Goal: Task Accomplishment & Management: Use online tool/utility

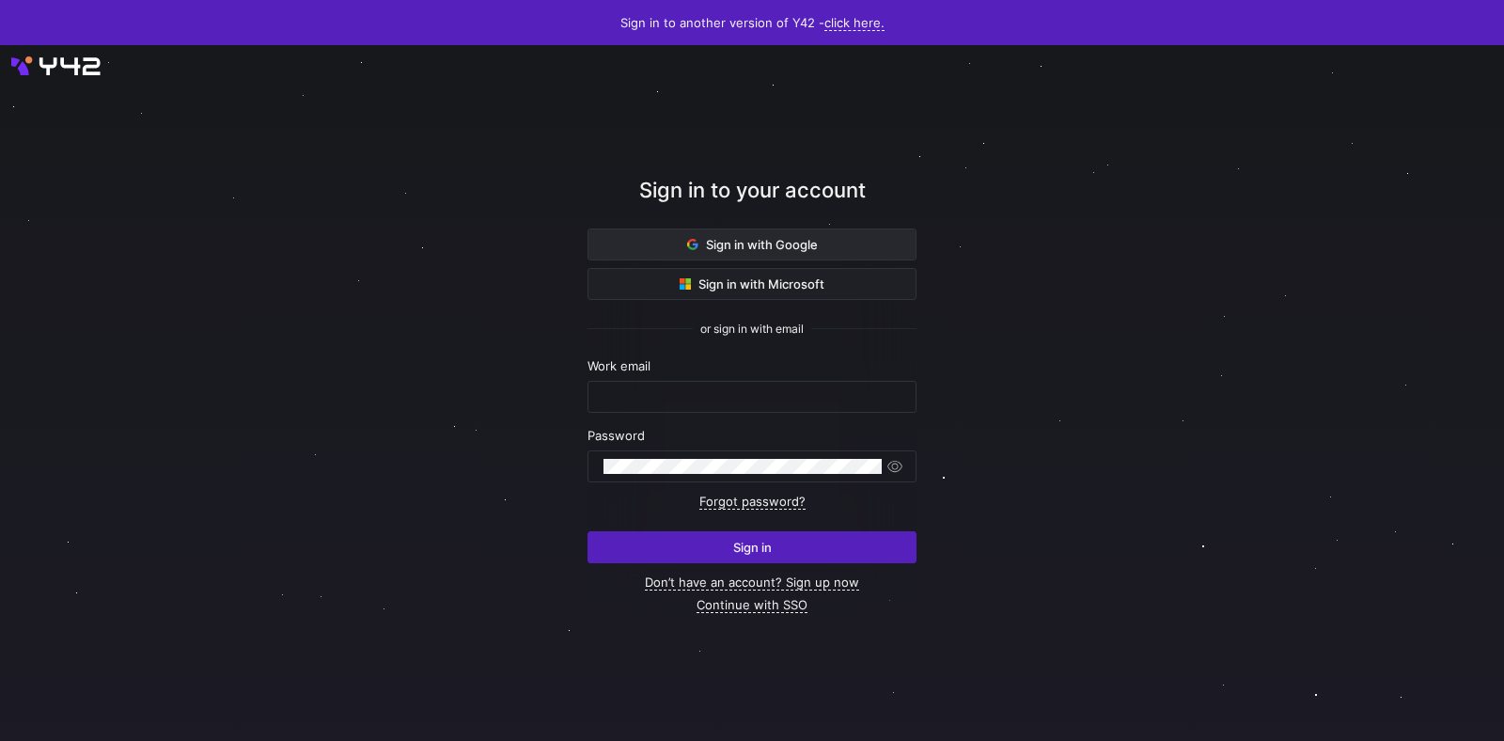
click at [674, 247] on span at bounding box center [751, 244] width 327 height 30
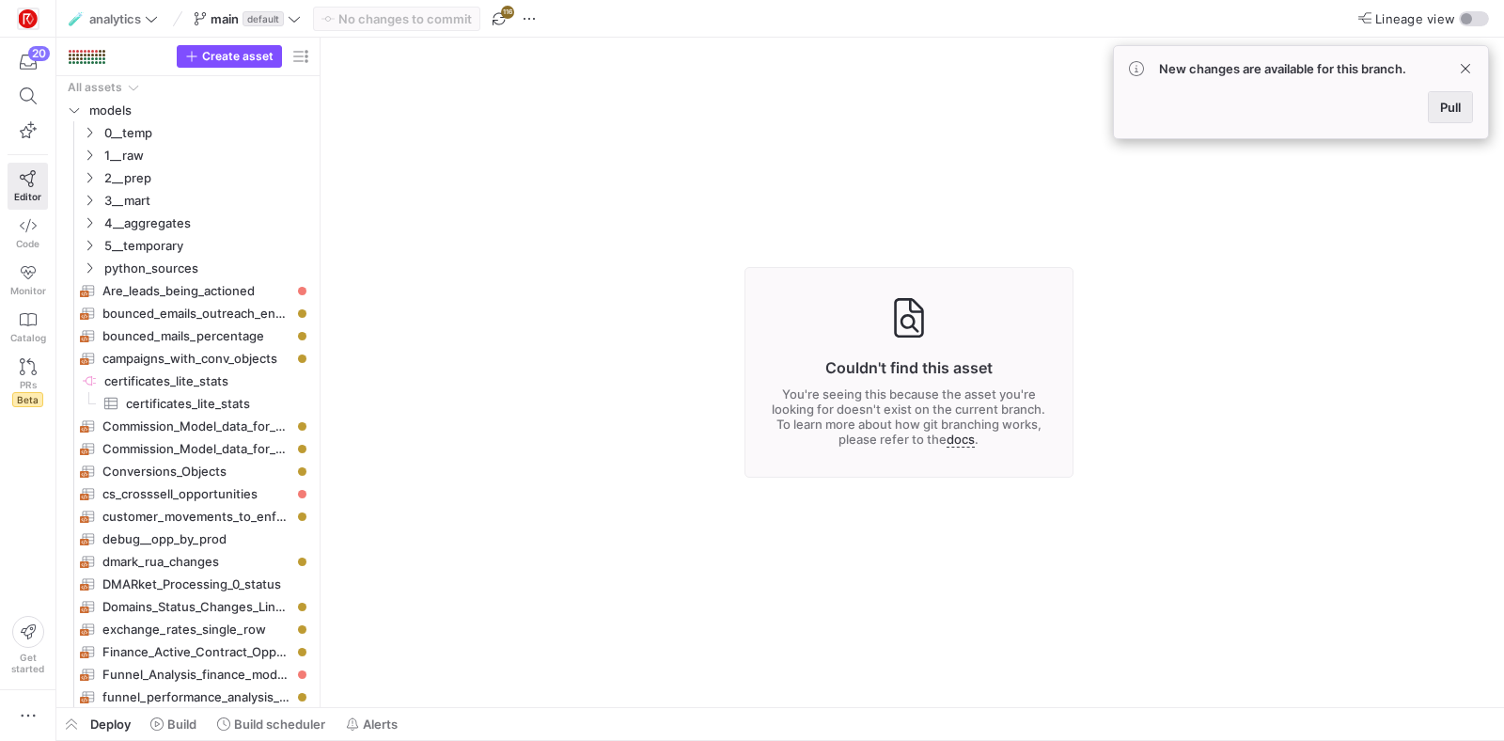
click at [1447, 104] on span "Pull" at bounding box center [1450, 107] width 21 height 15
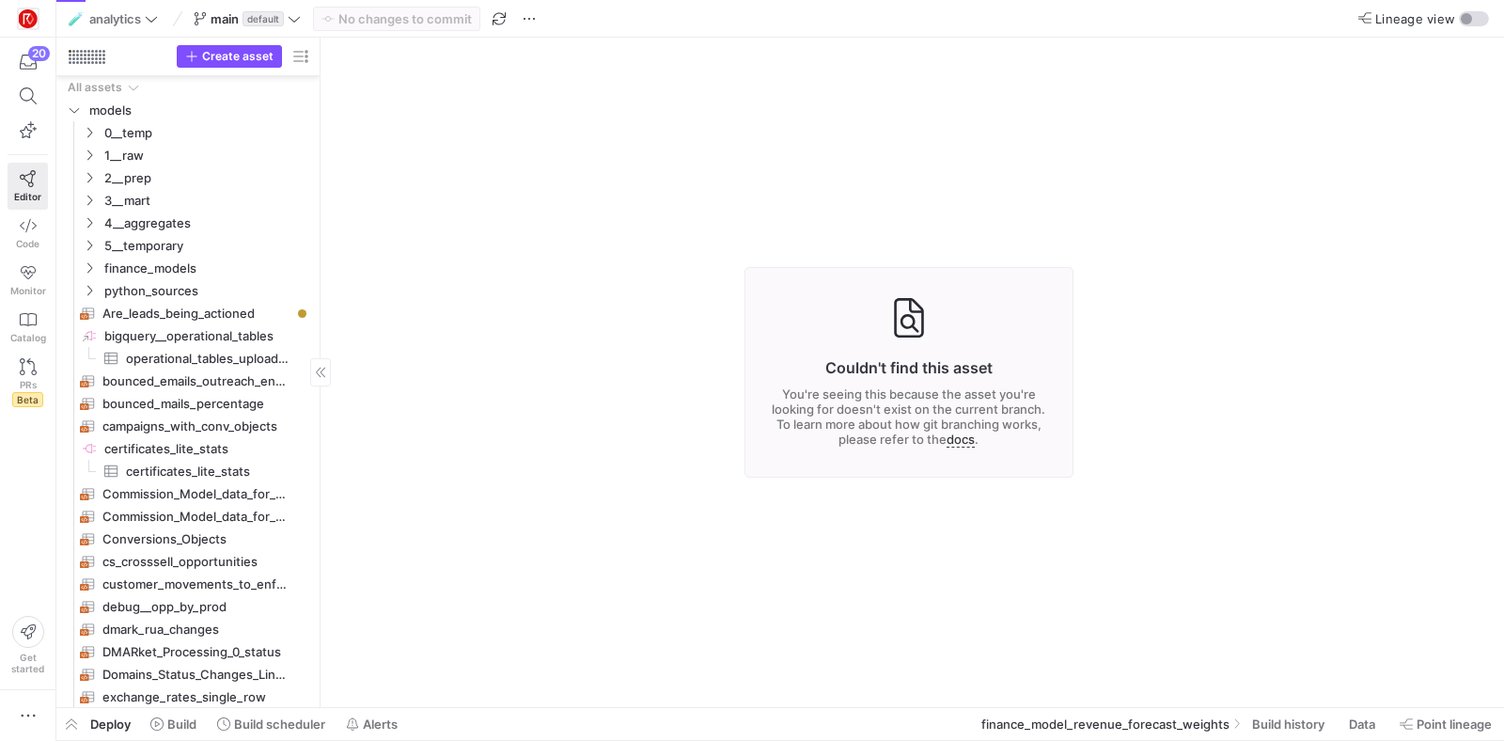
scroll to position [497, 0]
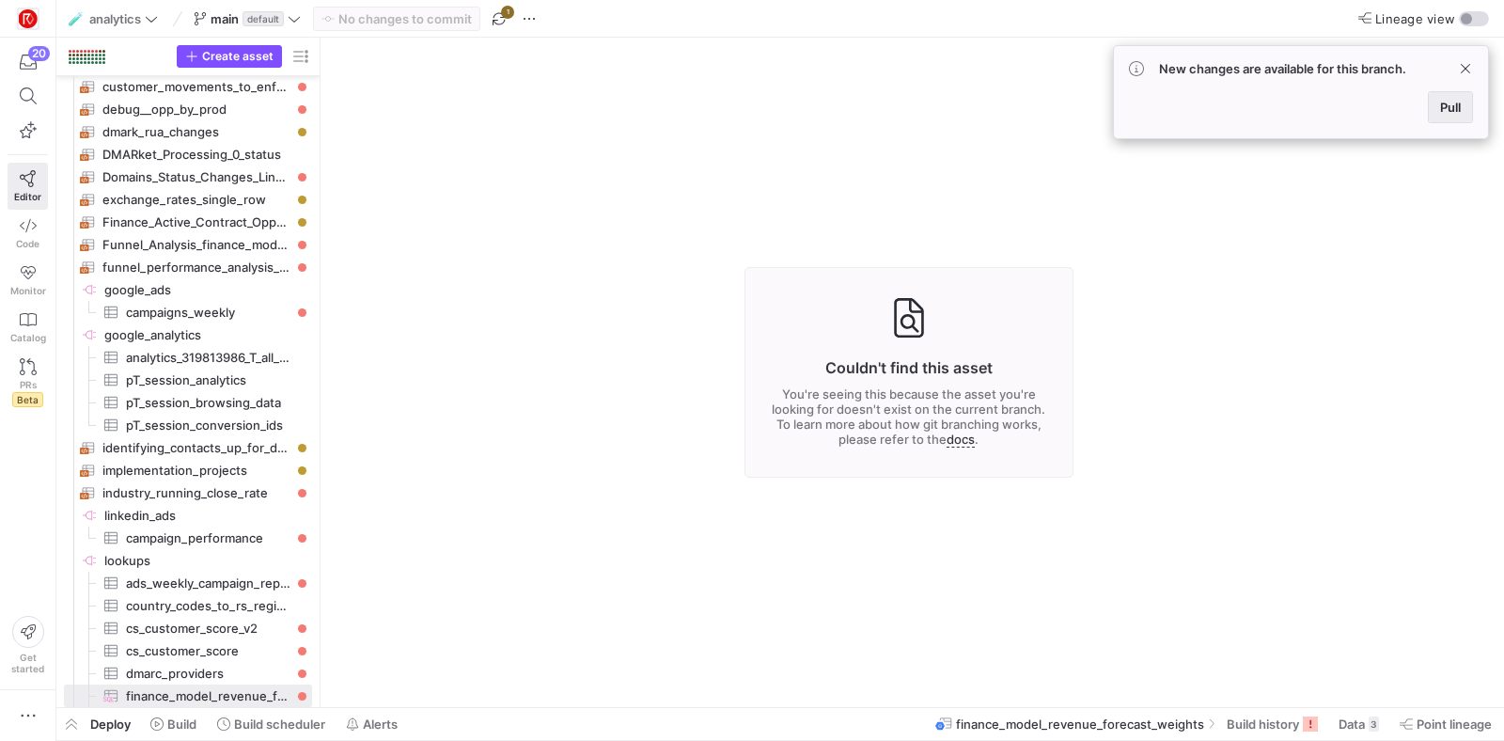
click at [1453, 106] on span "Pull" at bounding box center [1450, 107] width 21 height 15
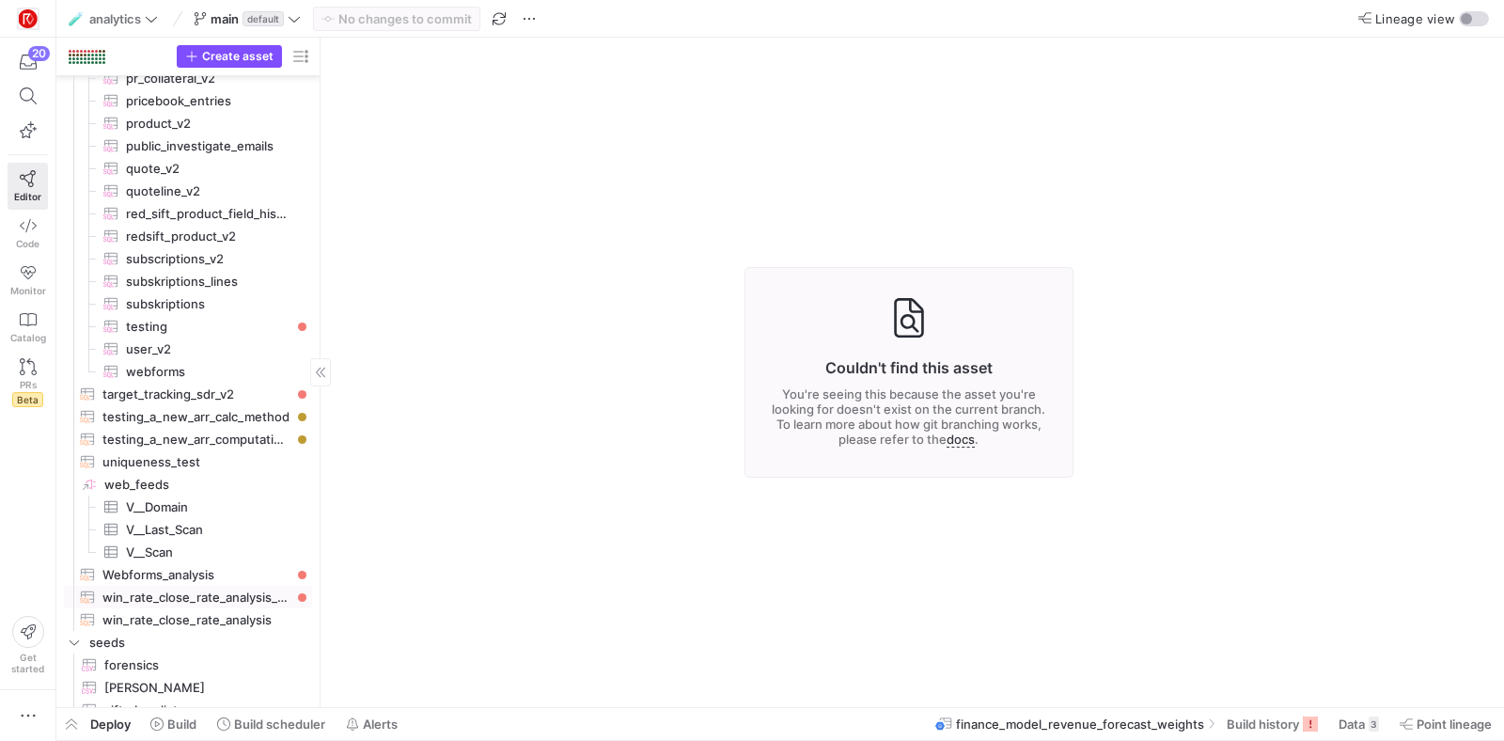
scroll to position [2356, 0]
click at [187, 462] on span "uniqueness_test​​​​​​​​​​" at bounding box center [196, 462] width 188 height 22
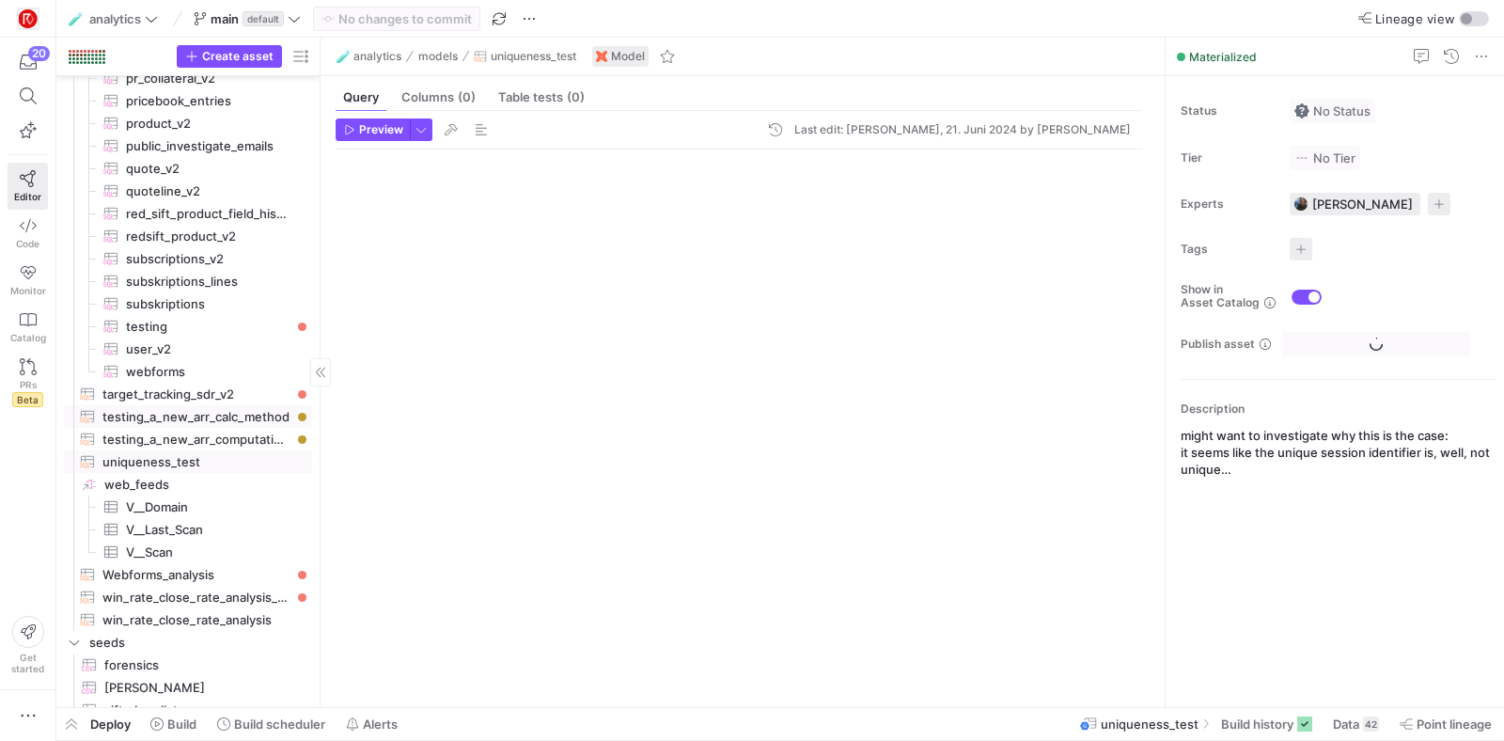
click at [185, 407] on span "testing_a_new_arr_calc_method​​​​​​​​​​" at bounding box center [196, 417] width 188 height 22
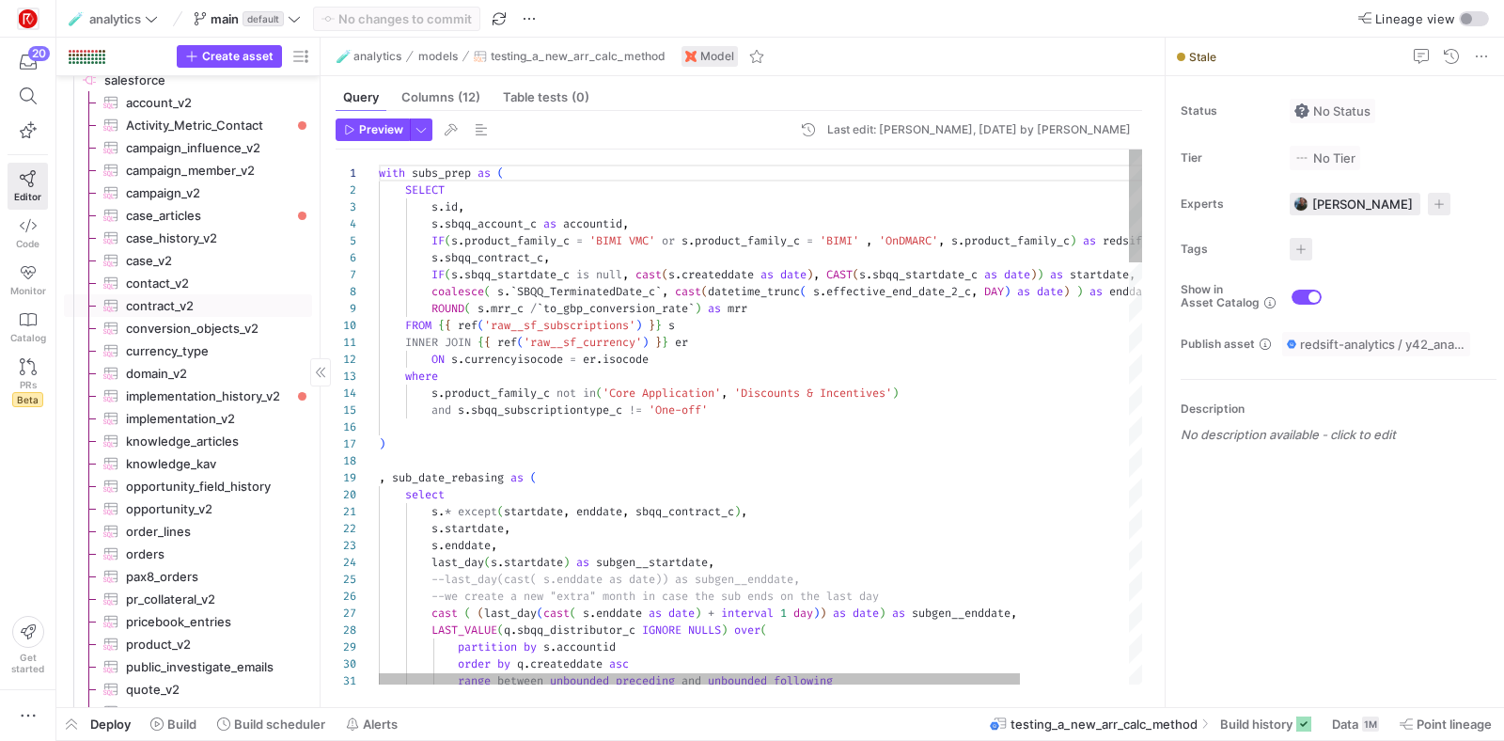
scroll to position [1584, 0]
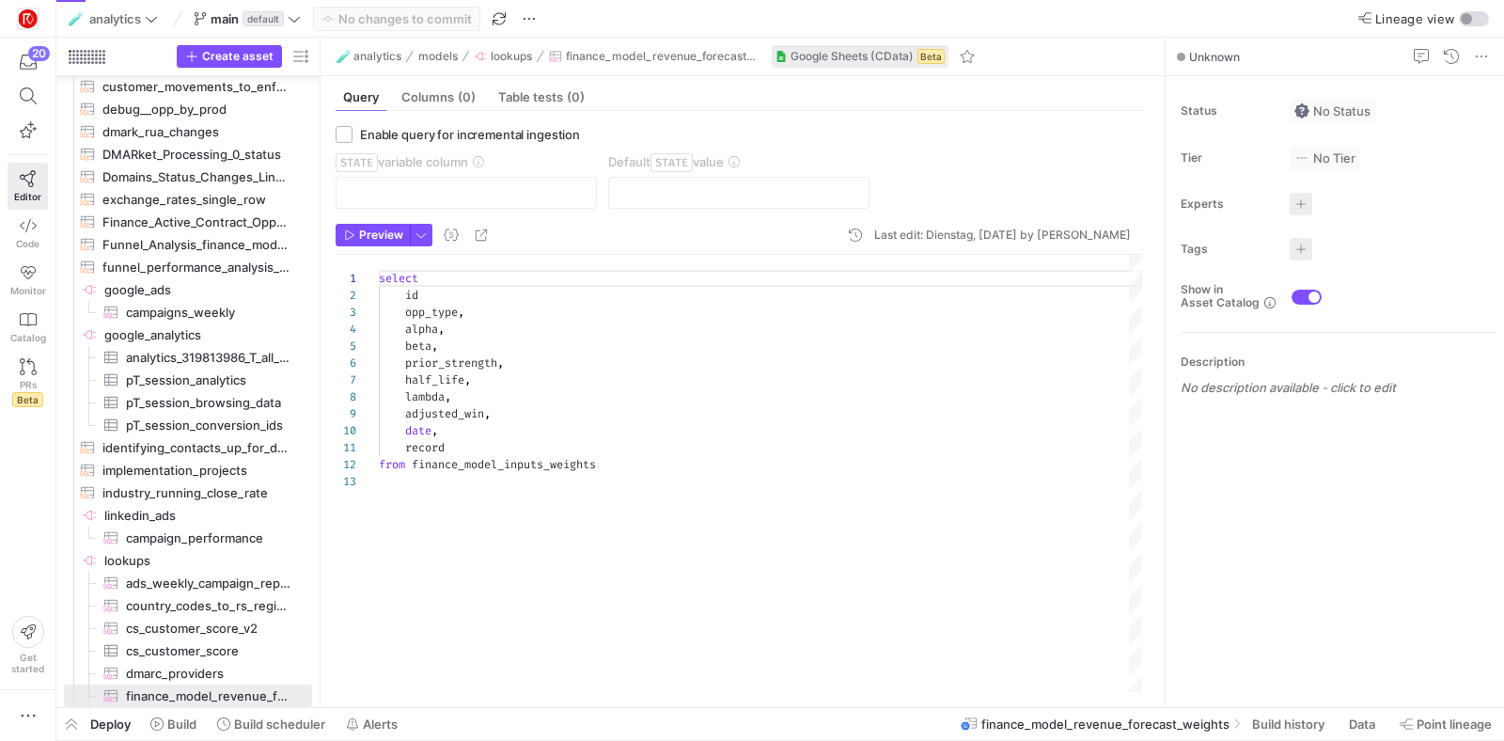
scroll to position [169, 0]
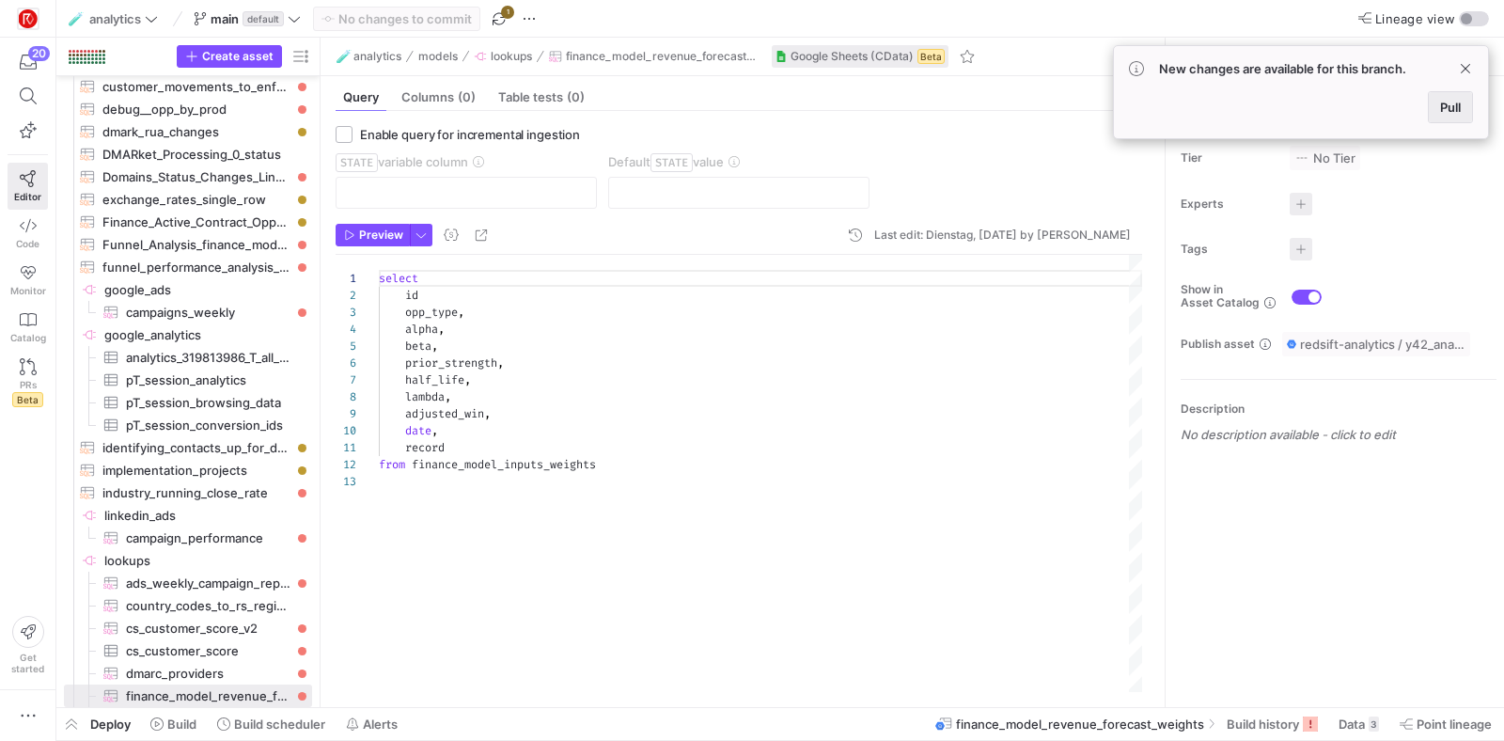
click at [1445, 112] on span "Pull" at bounding box center [1450, 107] width 21 height 15
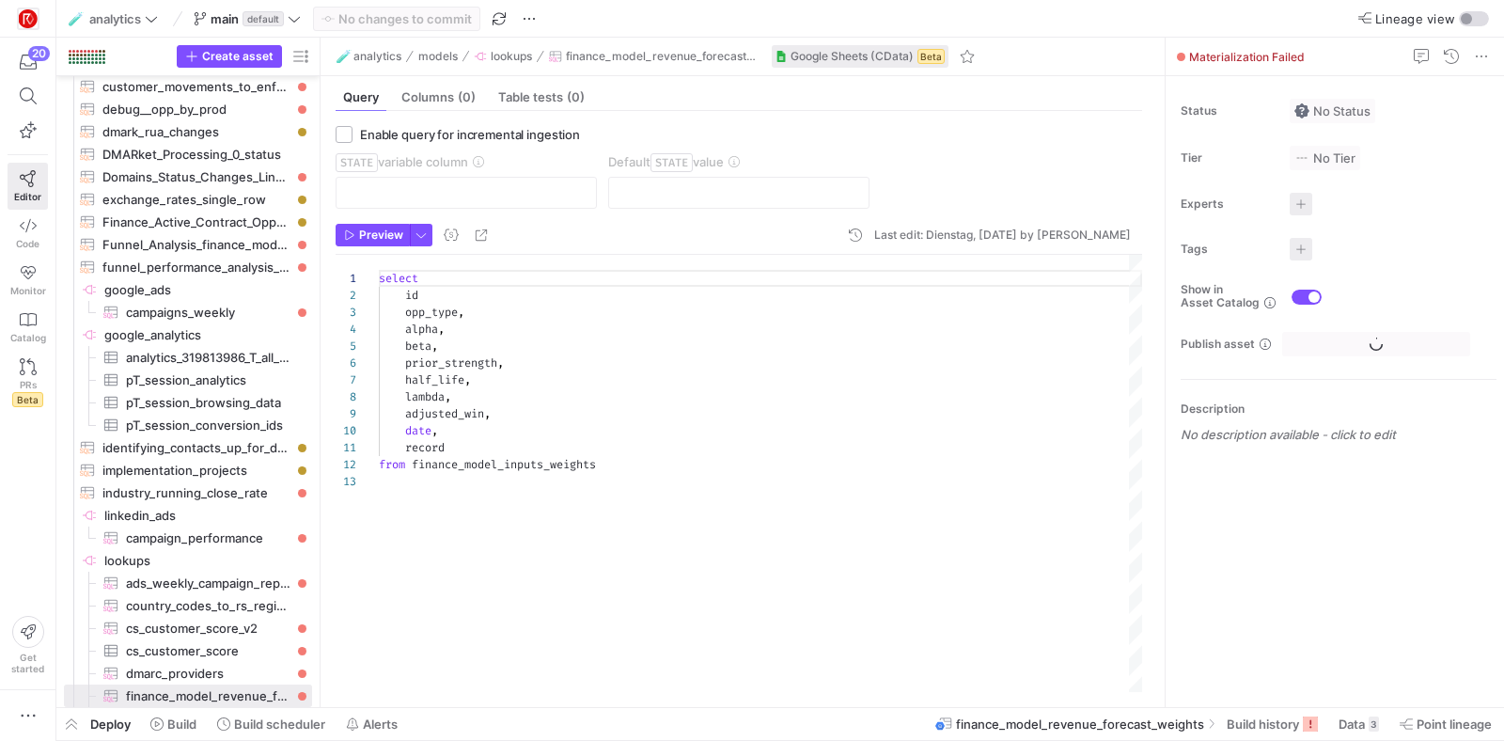
type textarea "record from finance_model_inputs_weights"
click at [956, 617] on div "select id opp_type , alpha , beta , prior_strength , half_life , lambda , adjus…" at bounding box center [760, 473] width 763 height 437
click at [1307, 729] on icon at bounding box center [1310, 723] width 15 height 15
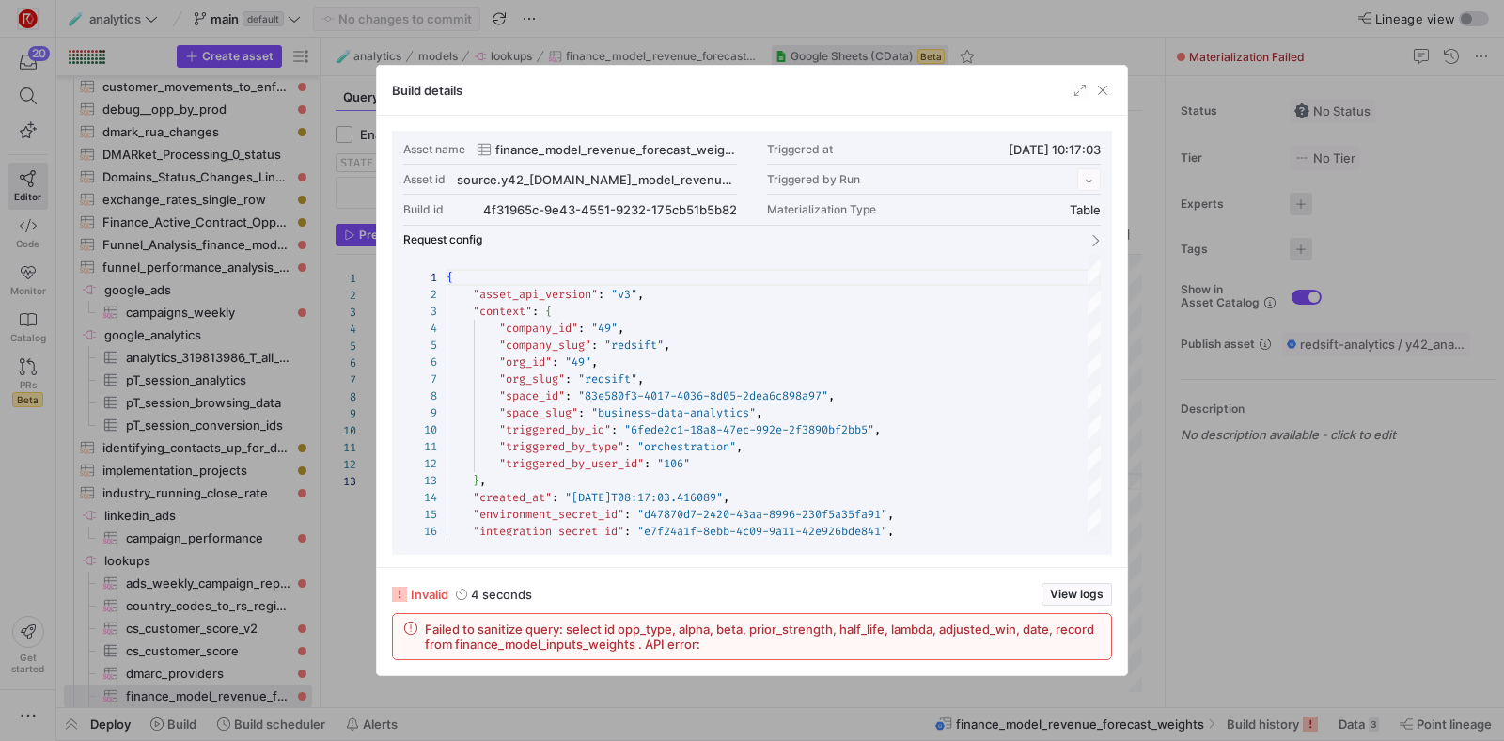
scroll to position [169, 0]
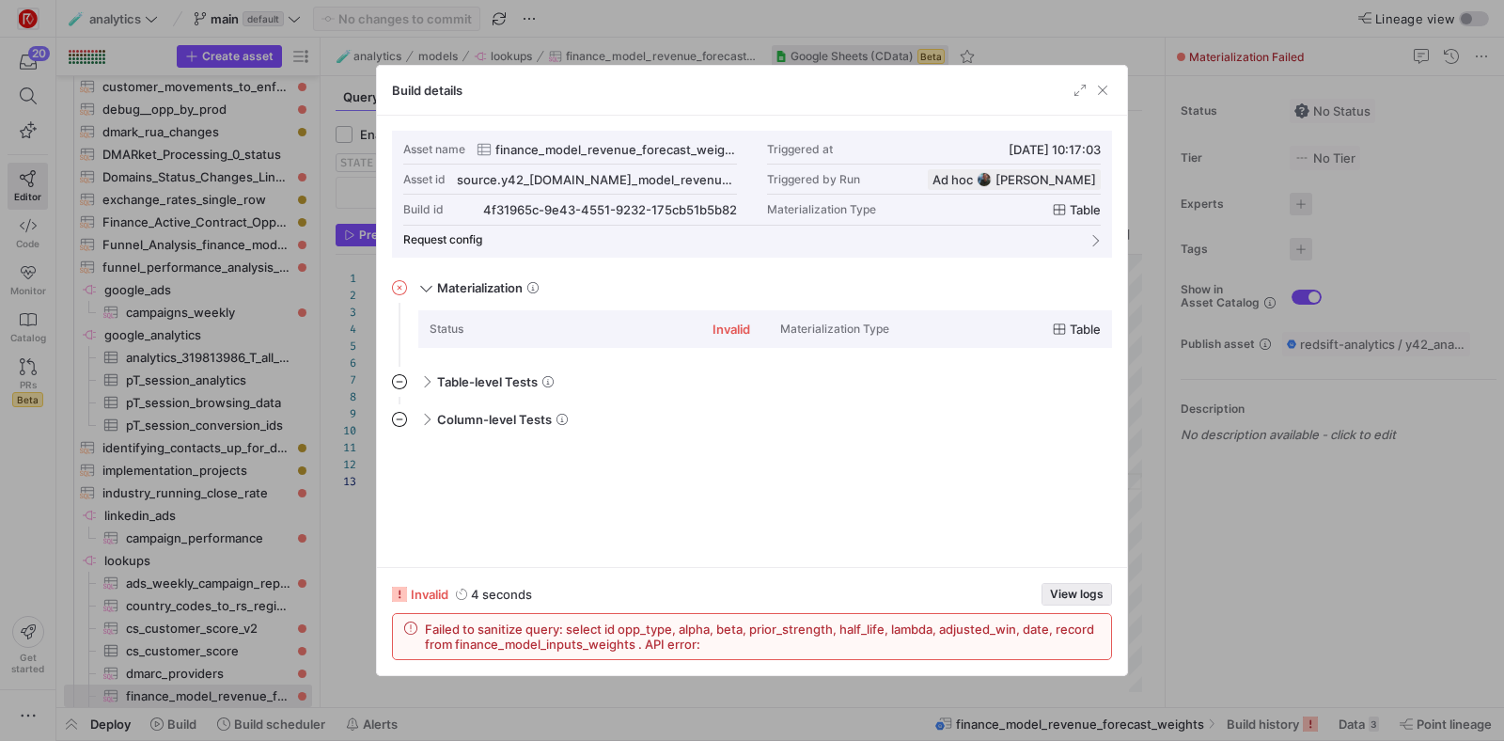
click at [1086, 595] on span "View logs" at bounding box center [1077, 594] width 54 height 13
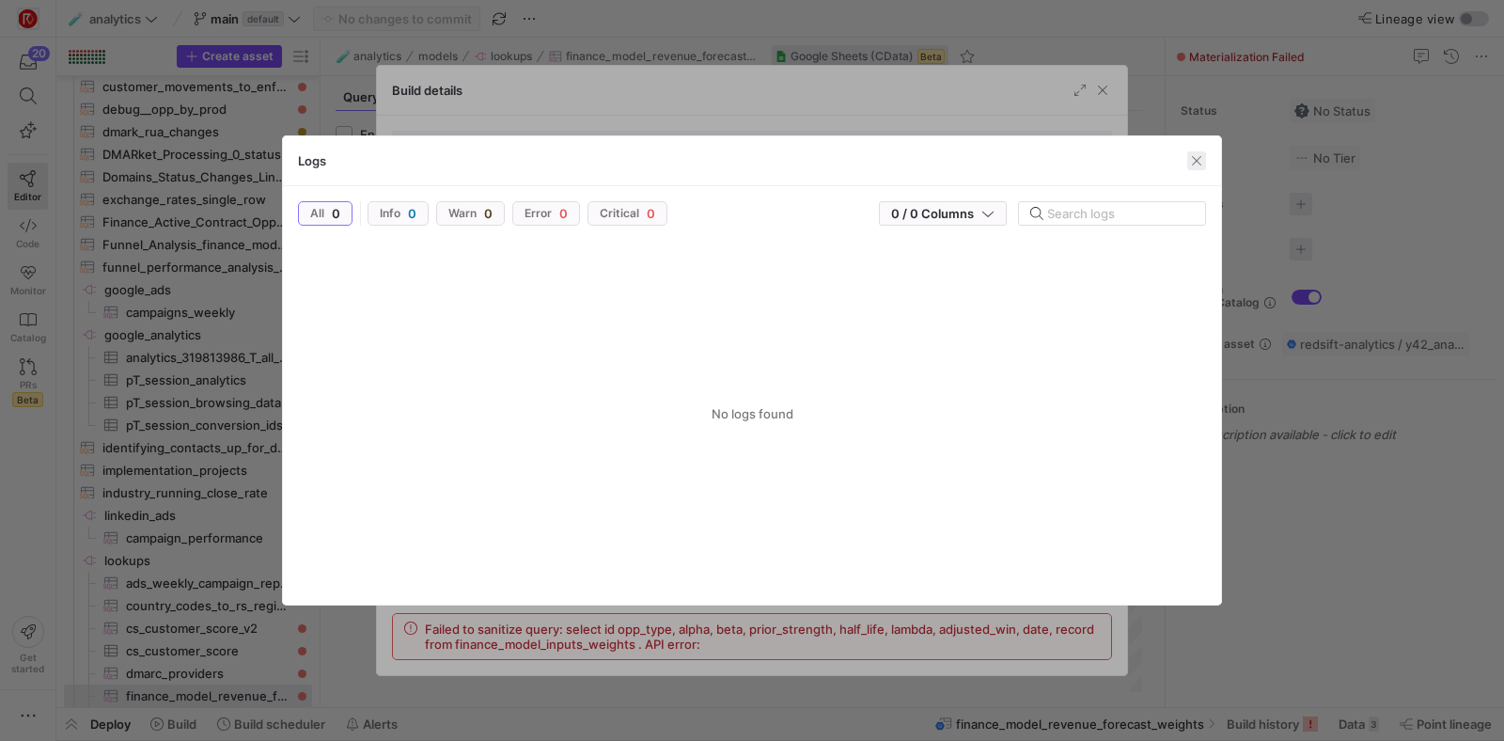
click at [1187, 155] on span "button" at bounding box center [1196, 160] width 19 height 19
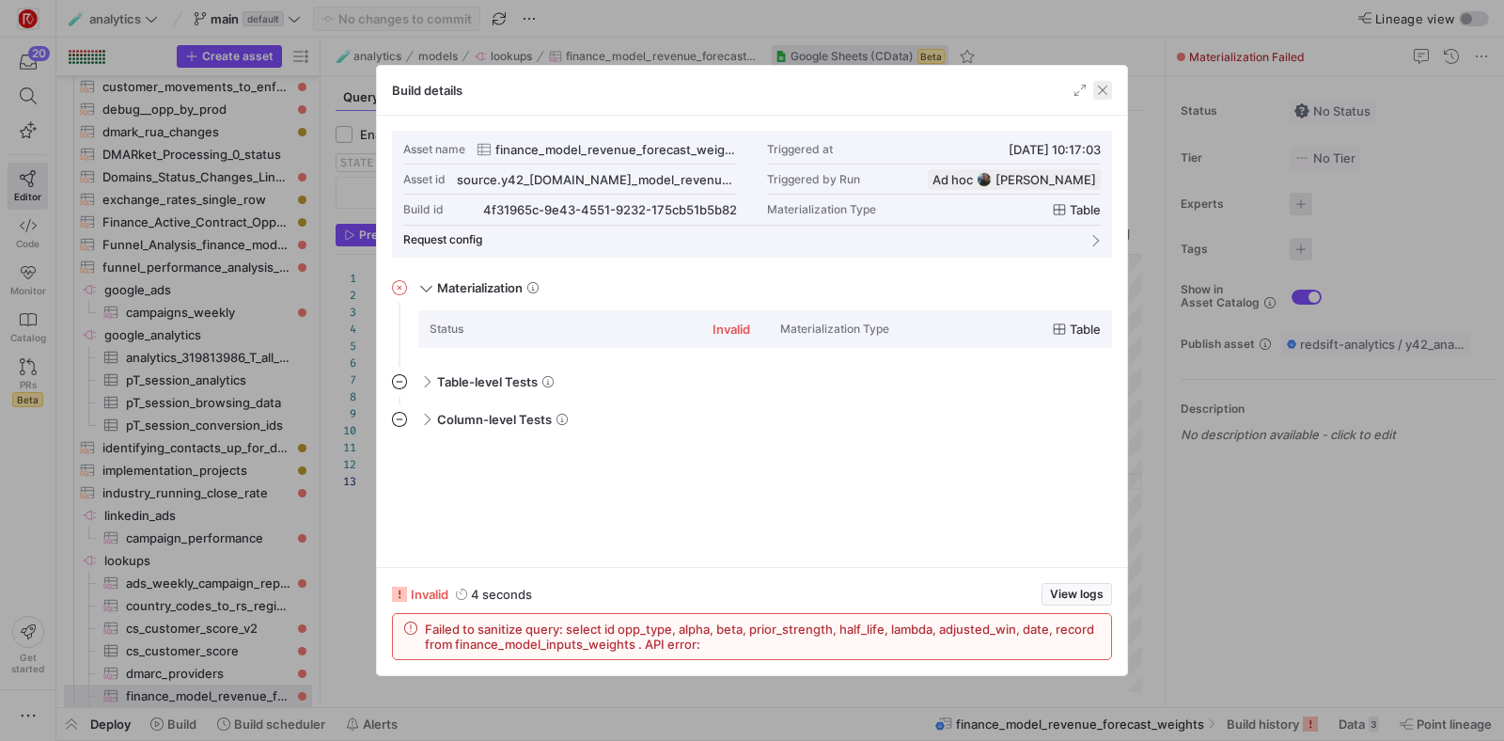
click at [1095, 87] on span "button" at bounding box center [1102, 90] width 19 height 19
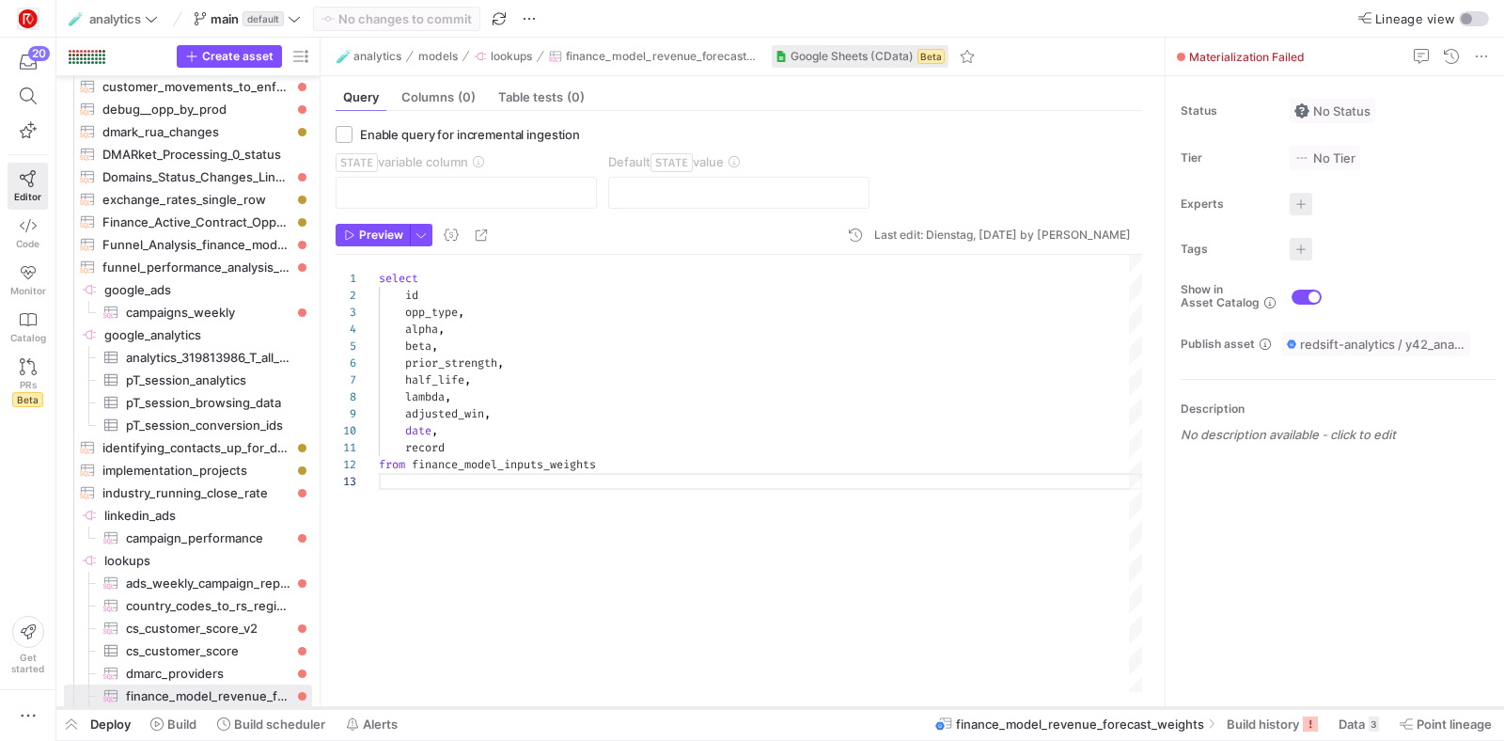
click at [1280, 710] on div at bounding box center [780, 708] width 1448 height 8
click at [1274, 718] on span "Build history" at bounding box center [1263, 723] width 72 height 15
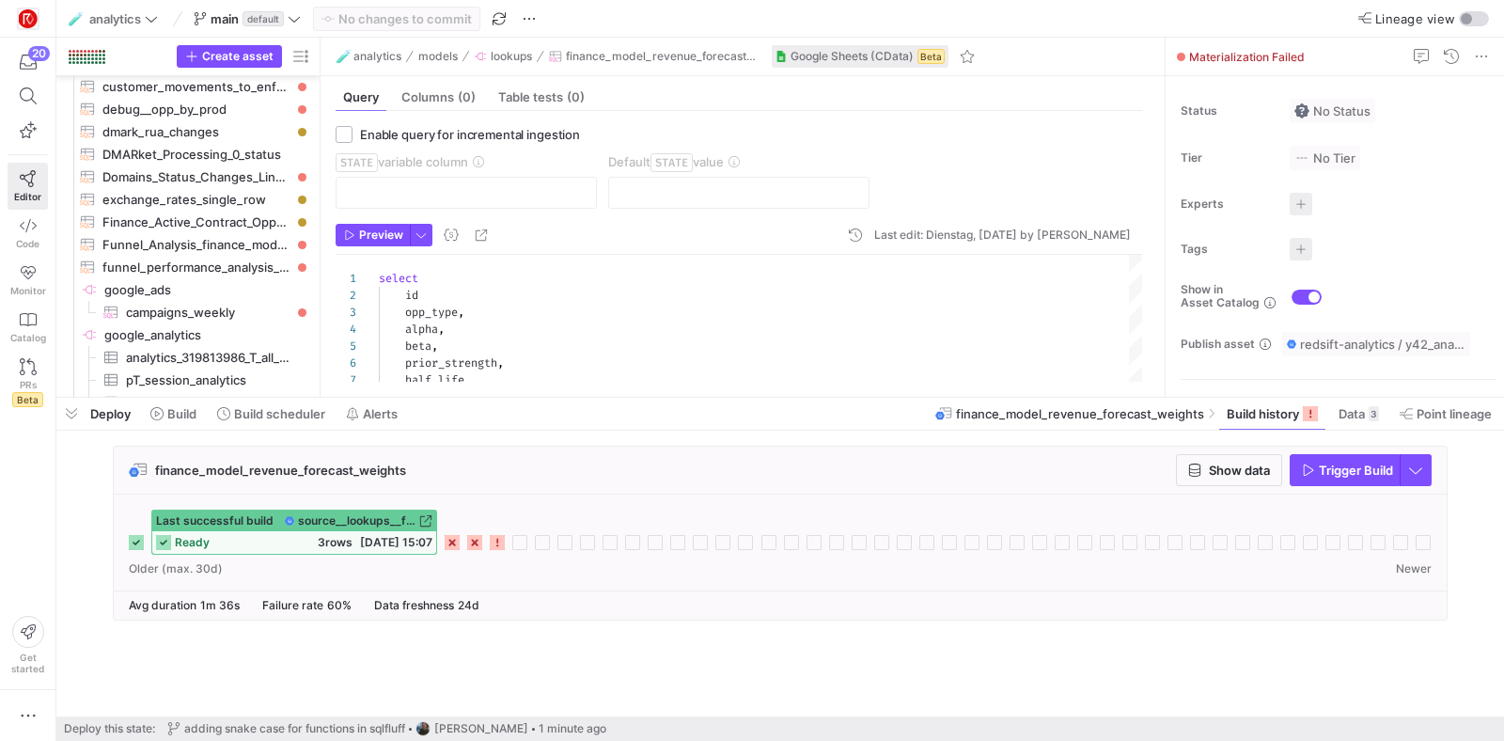
click at [496, 544] on icon at bounding box center [497, 542] width 15 height 15
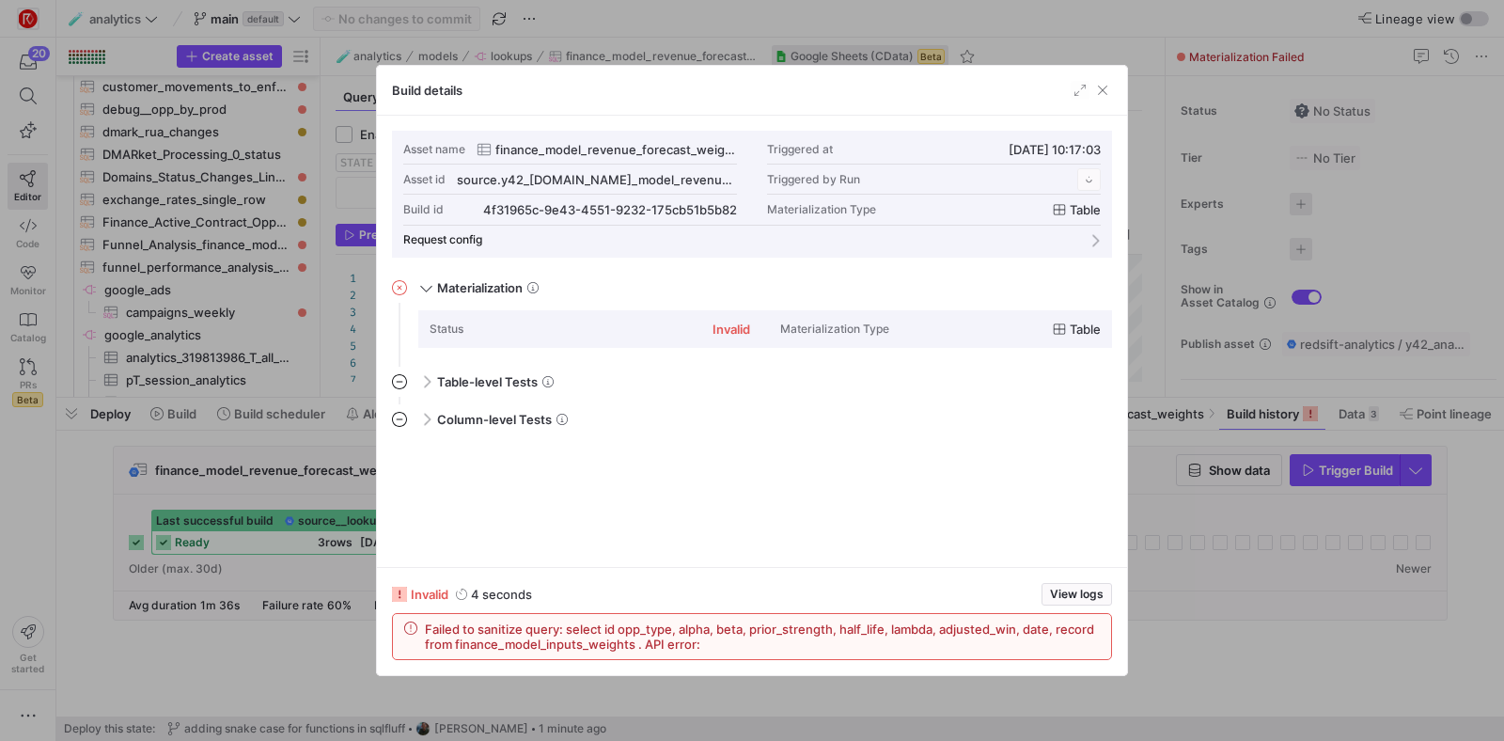
scroll to position [169, 0]
click at [1105, 92] on span "button" at bounding box center [1102, 90] width 19 height 19
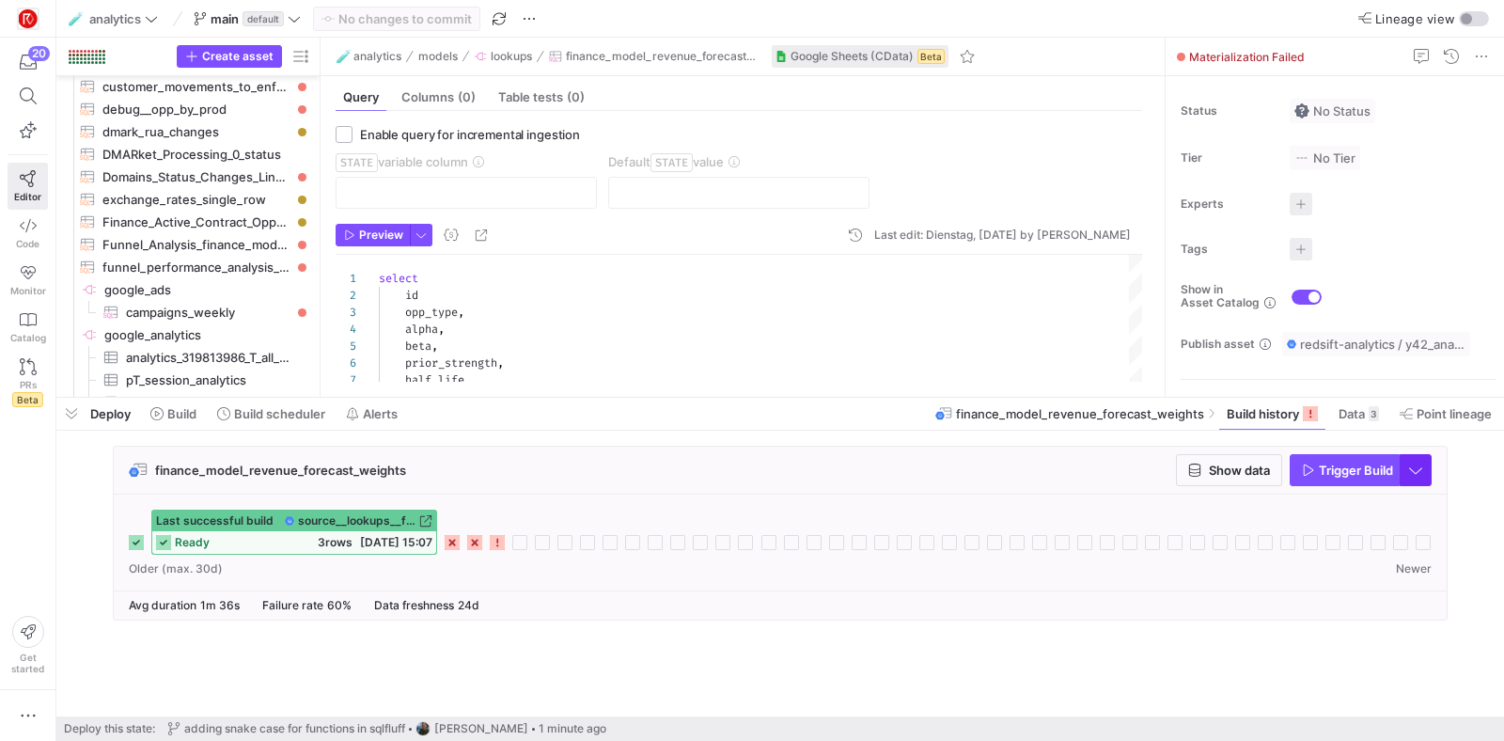
click at [1412, 466] on span "button" at bounding box center [1416, 470] width 30 height 30
click at [1406, 527] on span "Full Refresh Build" at bounding box center [1360, 532] width 118 height 15
click at [1352, 476] on span "Trigger Build" at bounding box center [1356, 470] width 74 height 15
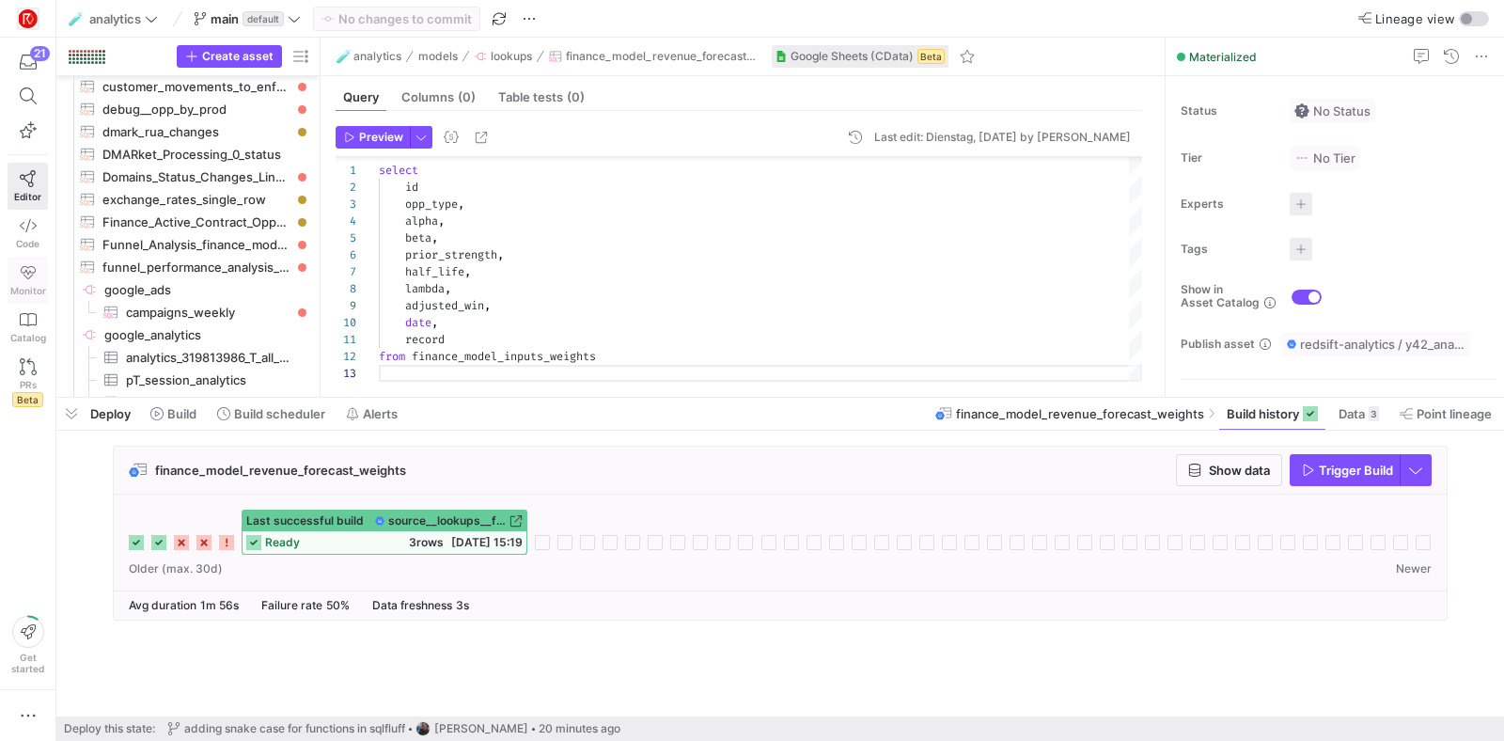
scroll to position [34, 0]
